Goal: Task Accomplishment & Management: Use online tool/utility

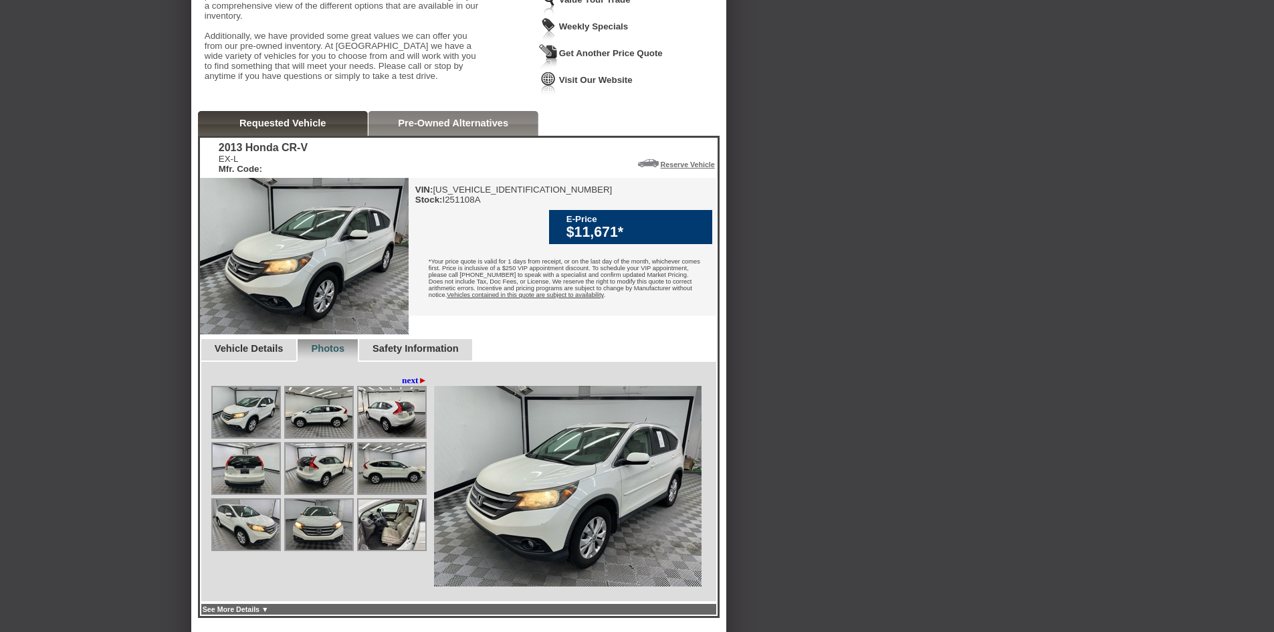
scroll to position [334, 0]
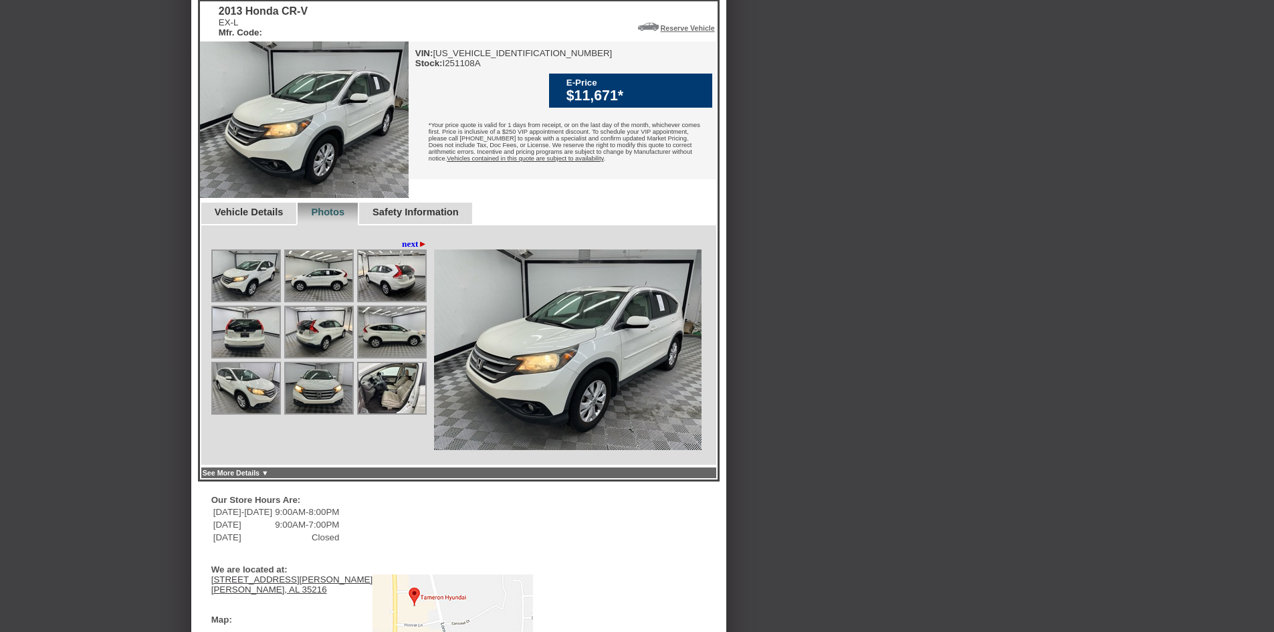
click at [272, 284] on img at bounding box center [246, 276] width 67 height 50
click at [404, 249] on link "next ►" at bounding box center [414, 244] width 25 height 11
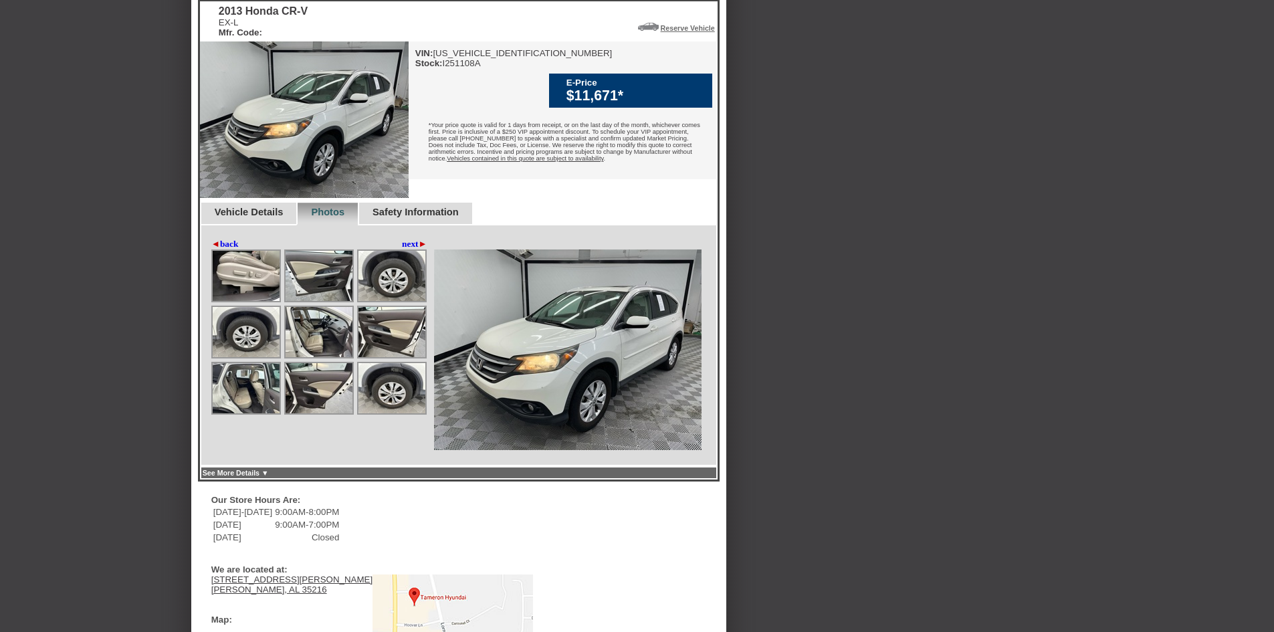
click at [583, 395] on img at bounding box center [568, 349] width 268 height 201
click at [244, 301] on img at bounding box center [246, 276] width 67 height 50
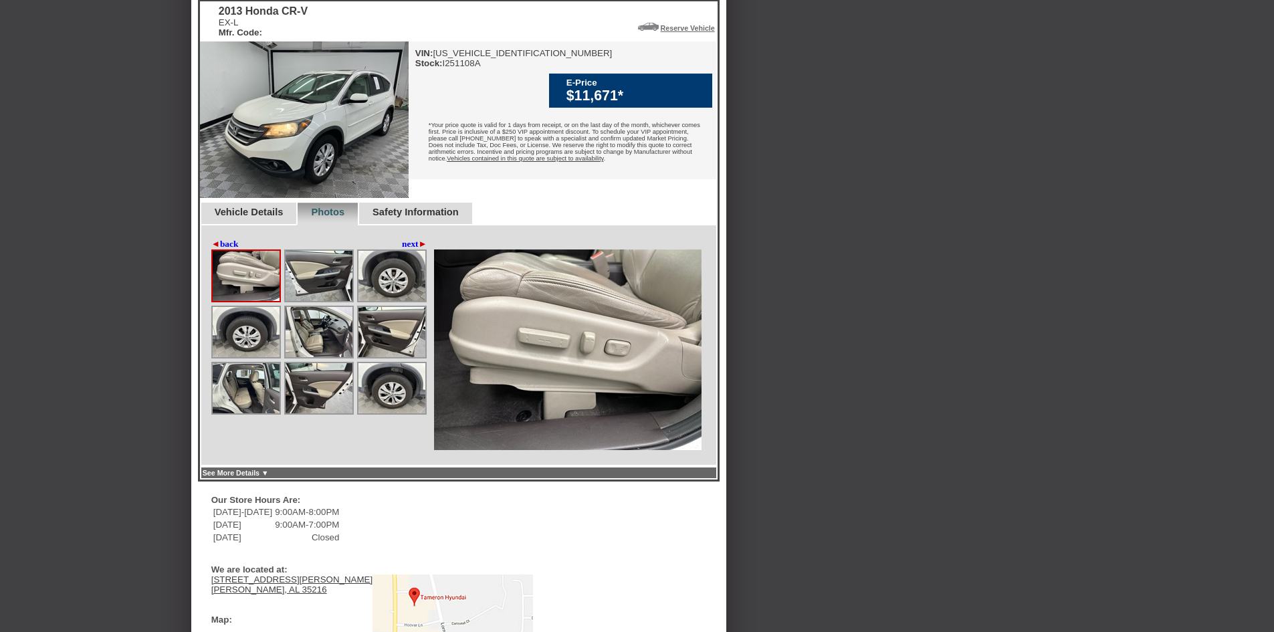
click at [319, 289] on img at bounding box center [319, 276] width 67 height 50
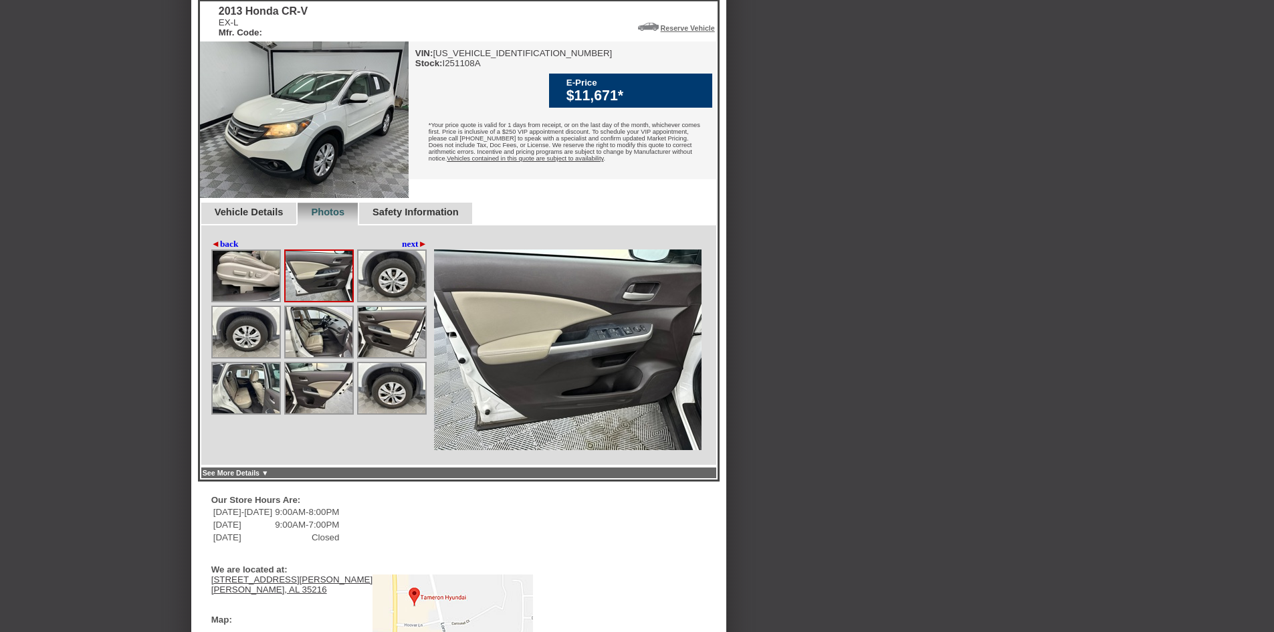
click at [379, 301] on img at bounding box center [392, 276] width 67 height 50
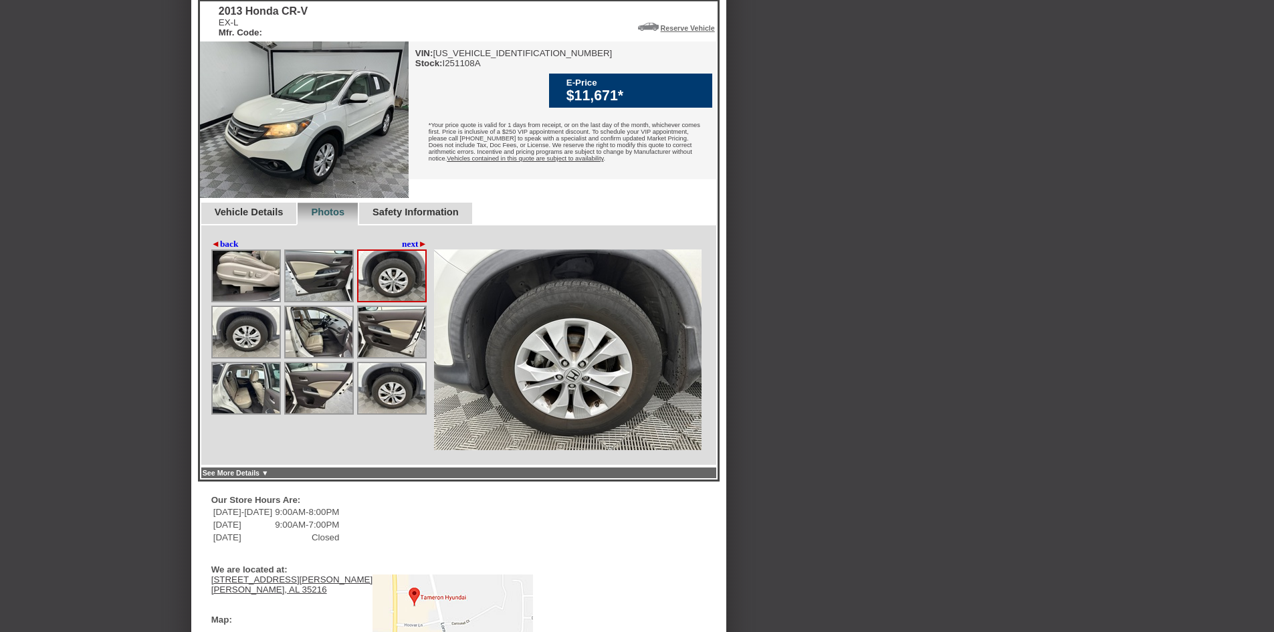
click at [250, 357] on img at bounding box center [246, 332] width 67 height 50
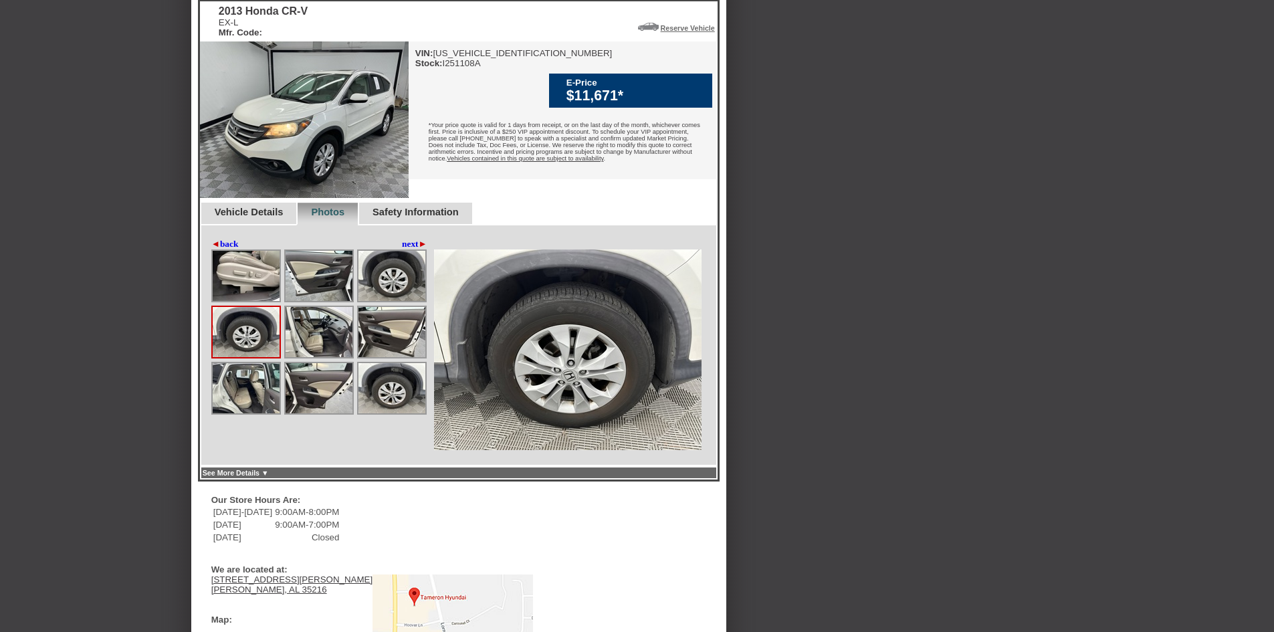
click at [316, 350] on img at bounding box center [319, 332] width 67 height 50
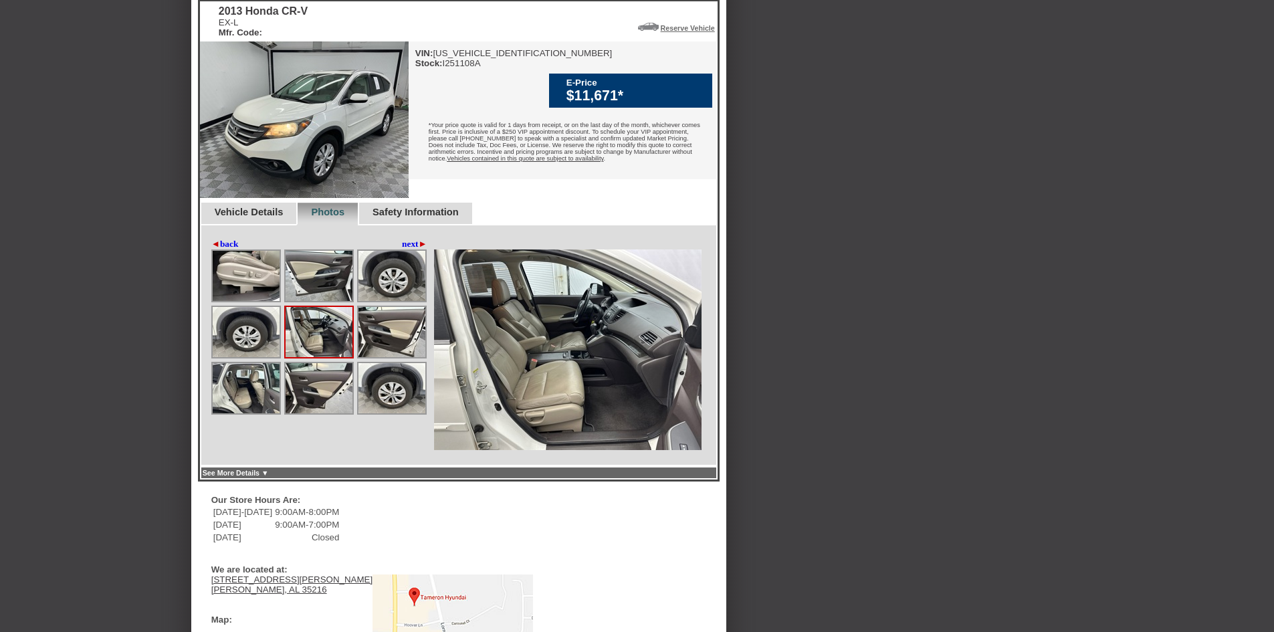
click at [385, 357] on img at bounding box center [392, 332] width 67 height 50
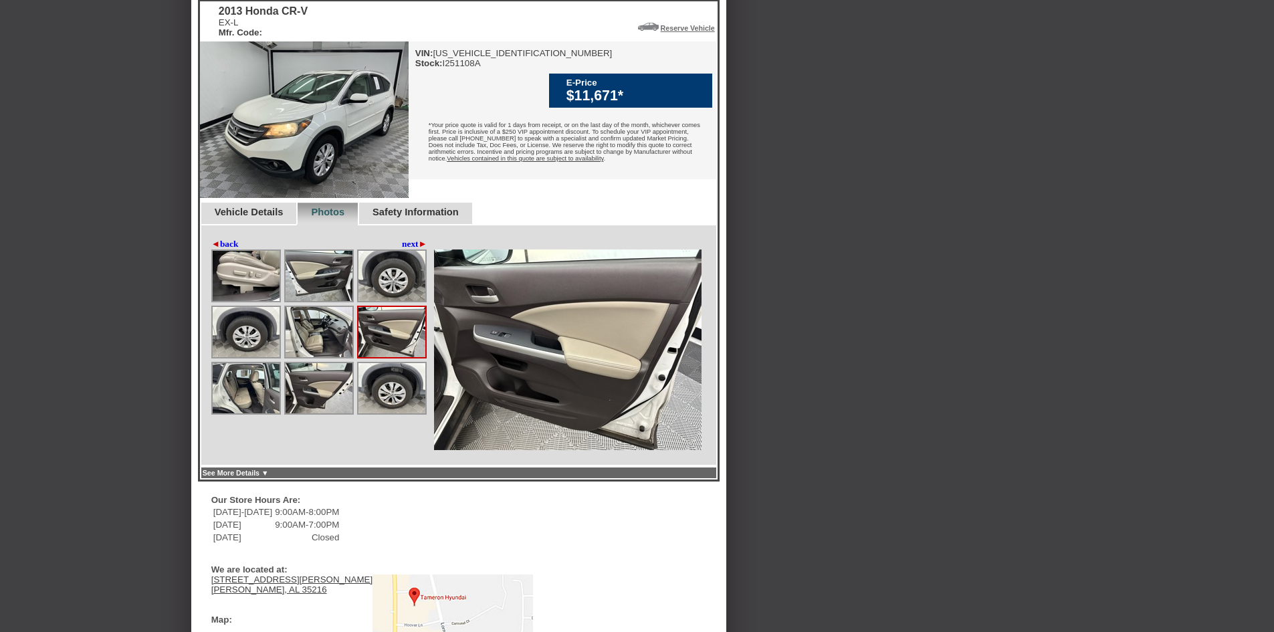
click at [258, 411] on img at bounding box center [246, 388] width 67 height 50
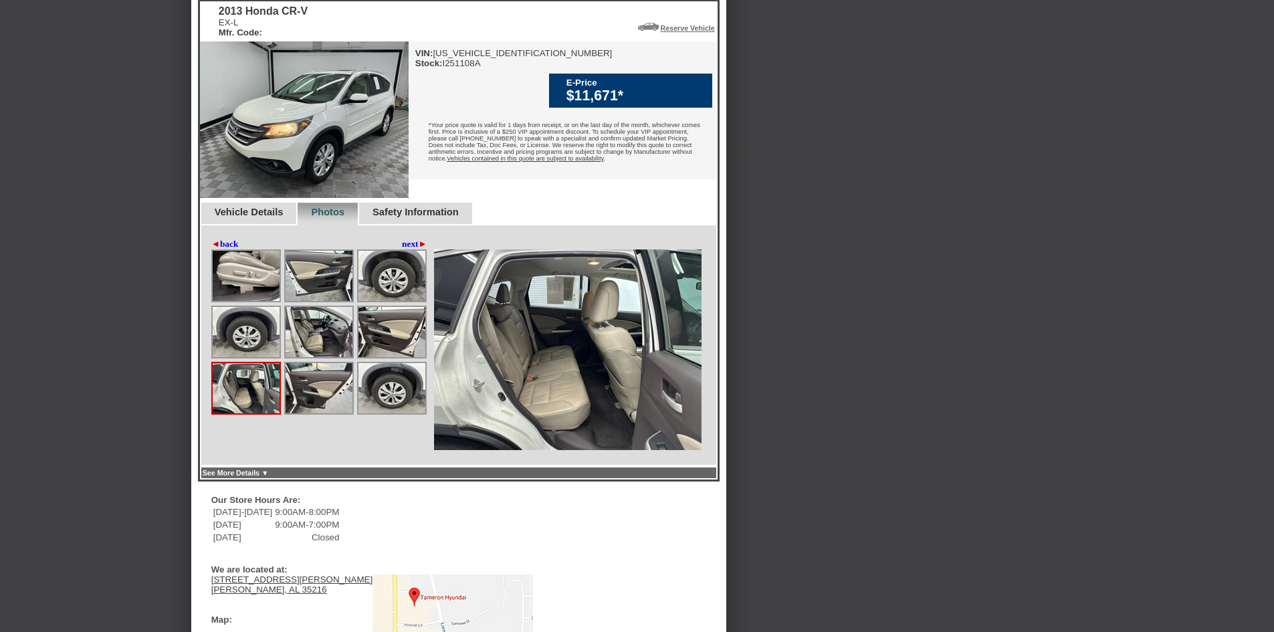
click at [316, 401] on img at bounding box center [319, 388] width 67 height 50
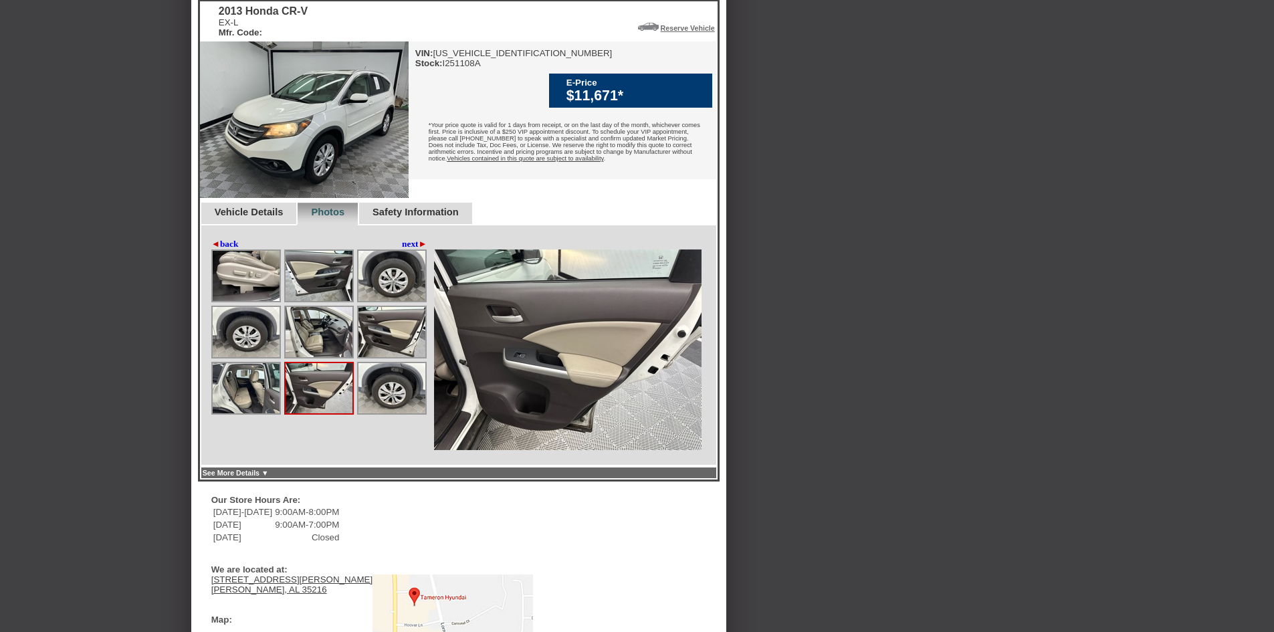
click at [383, 407] on img at bounding box center [392, 388] width 67 height 50
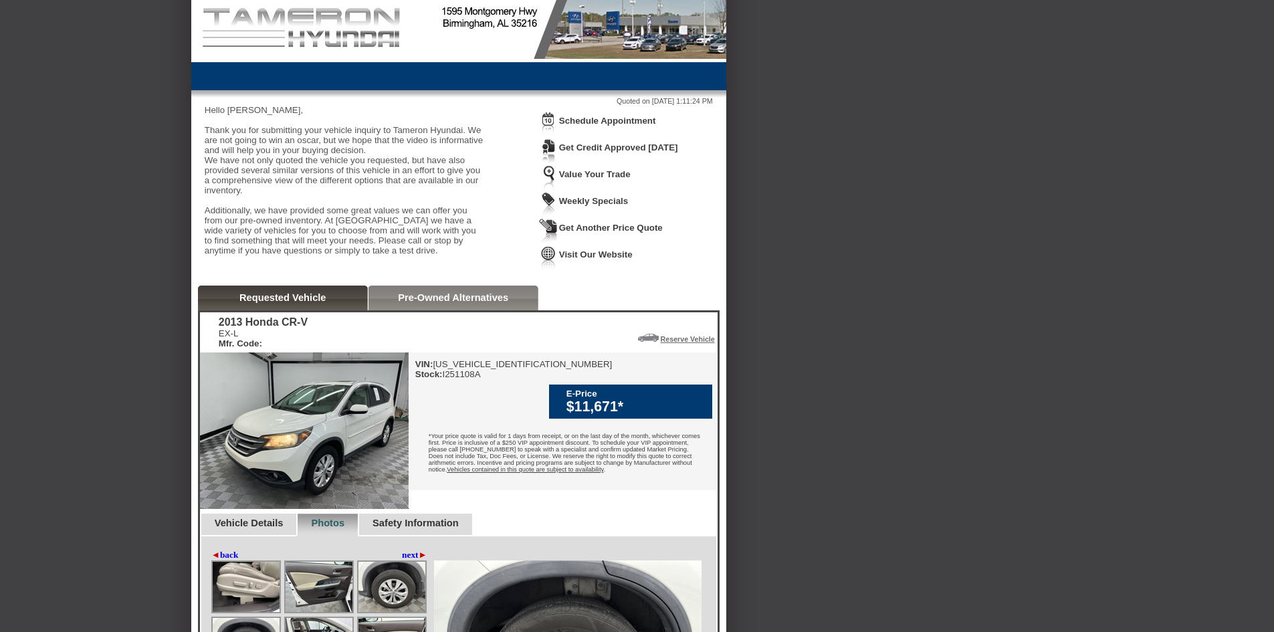
scroll to position [0, 0]
